Goal: Download file/media

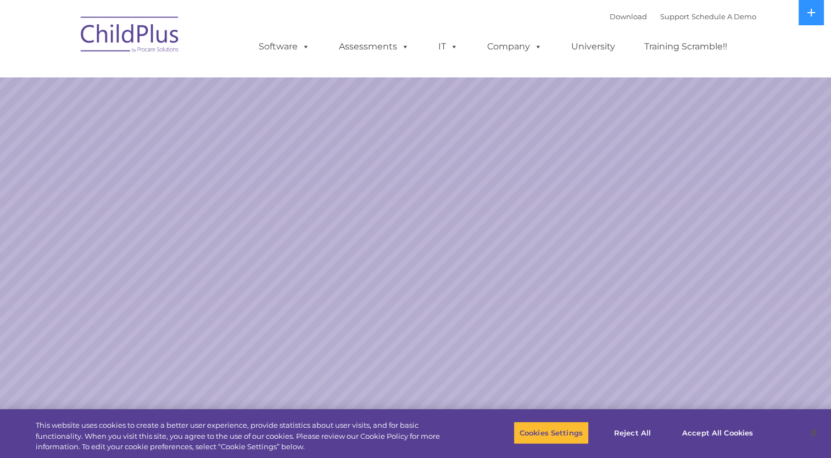
select select "MEDIUM"
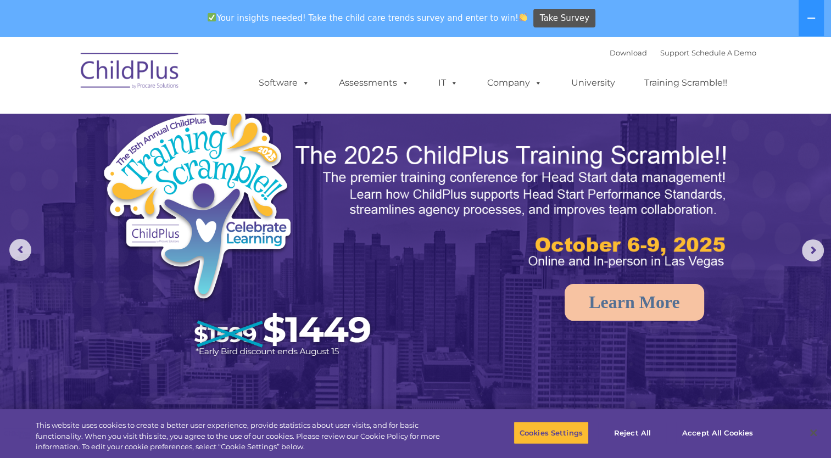
click at [138, 75] on img at bounding box center [130, 72] width 110 height 55
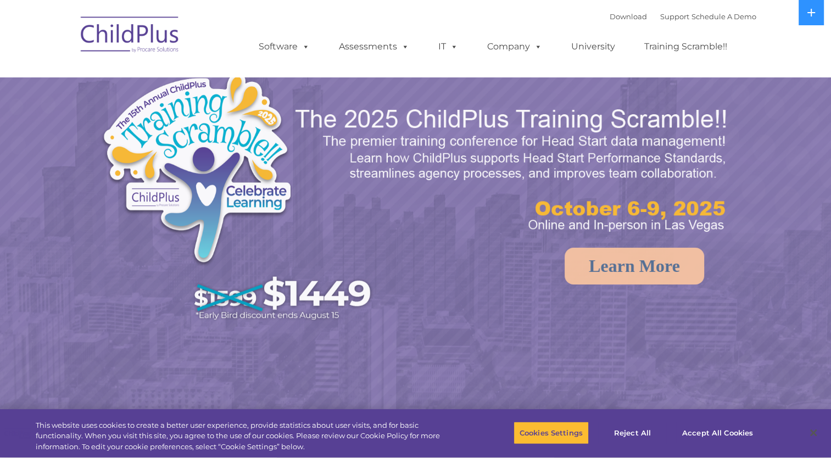
select select "MEDIUM"
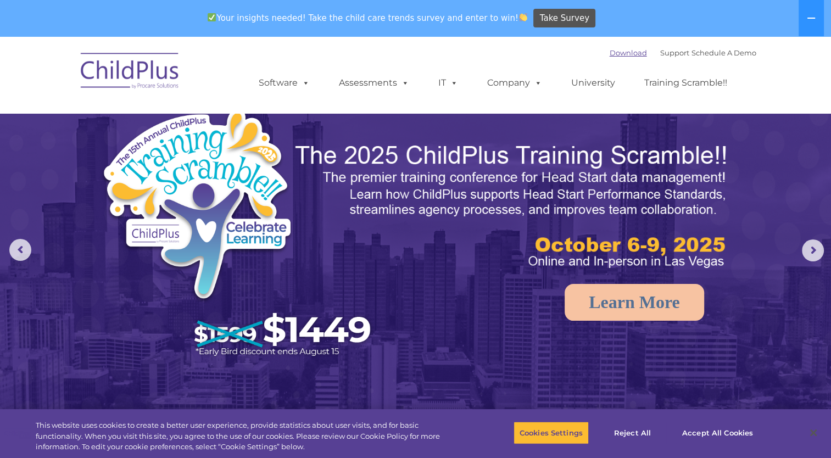
click at [610, 52] on link "Download" at bounding box center [628, 52] width 37 height 9
